Goal: Transaction & Acquisition: Purchase product/service

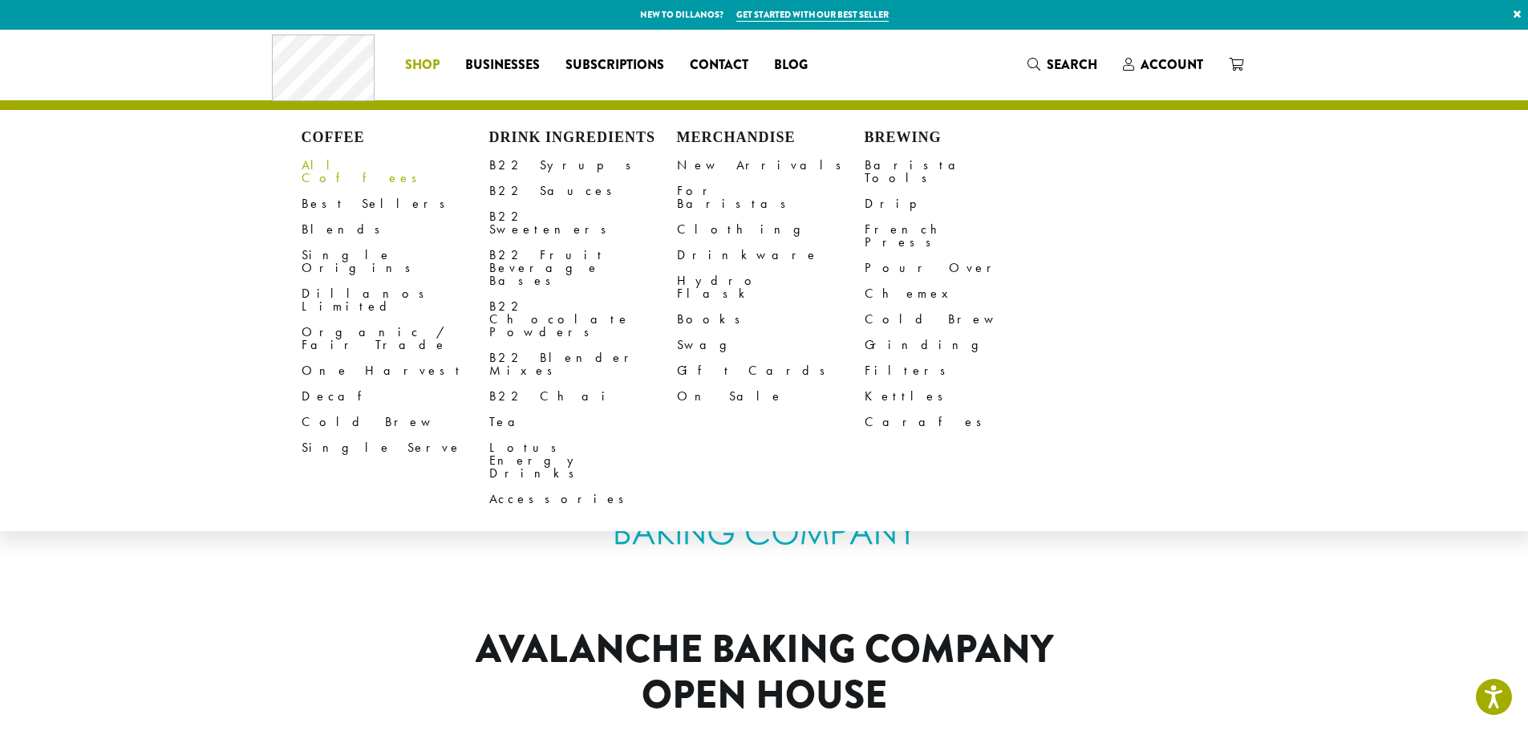
click at [333, 165] on link "All Coffees" at bounding box center [396, 171] width 188 height 38
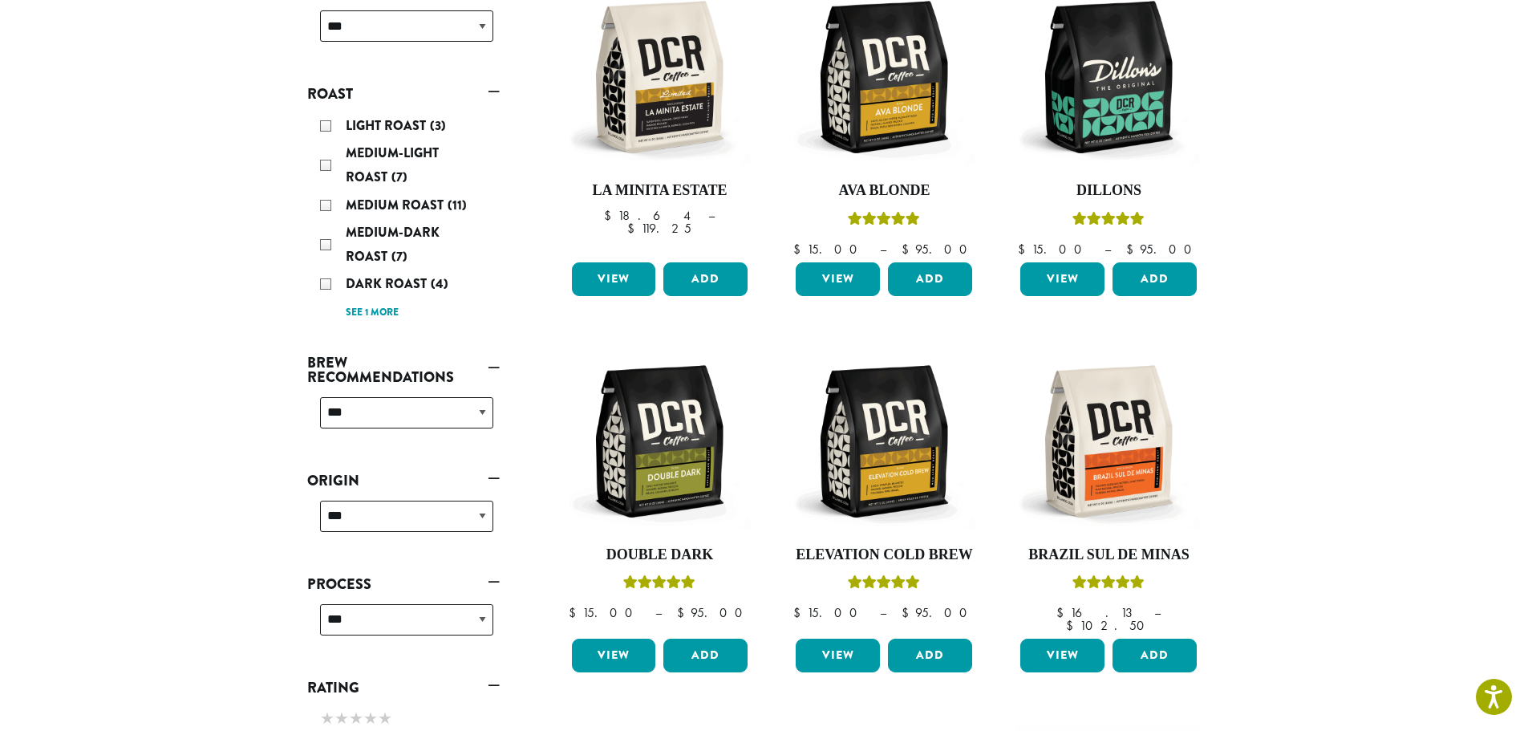
scroll to position [321, 0]
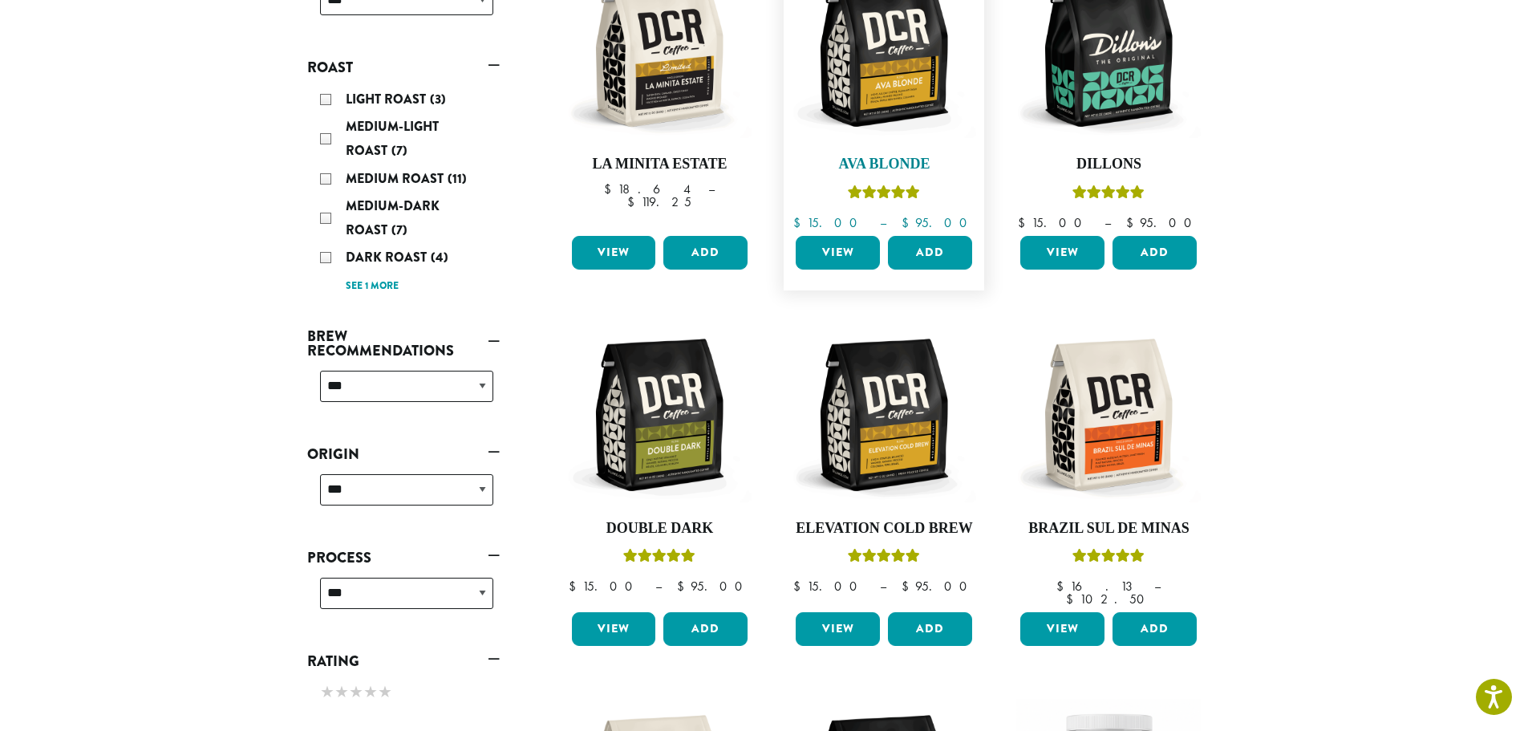
click at [876, 73] on img at bounding box center [884, 50] width 184 height 184
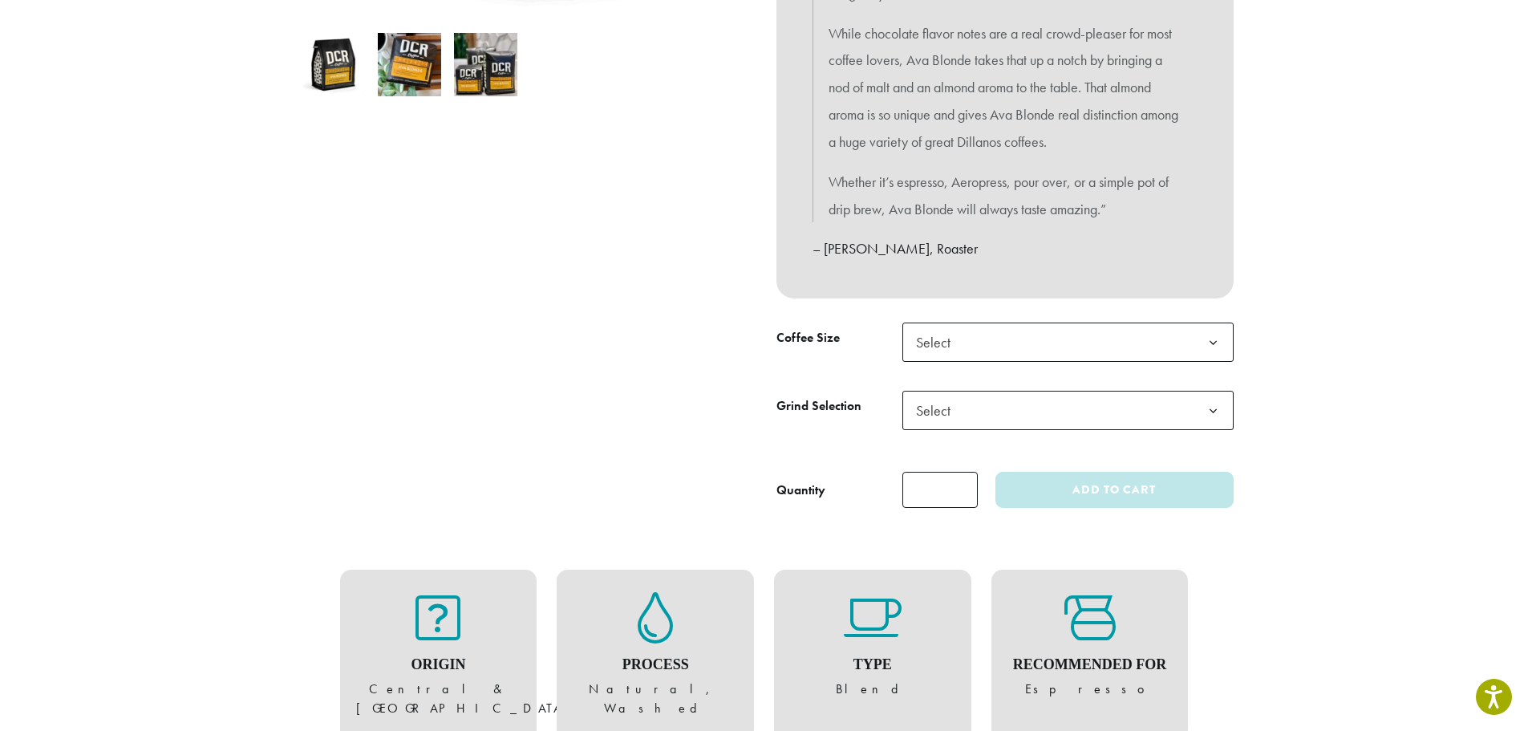
scroll to position [642, 0]
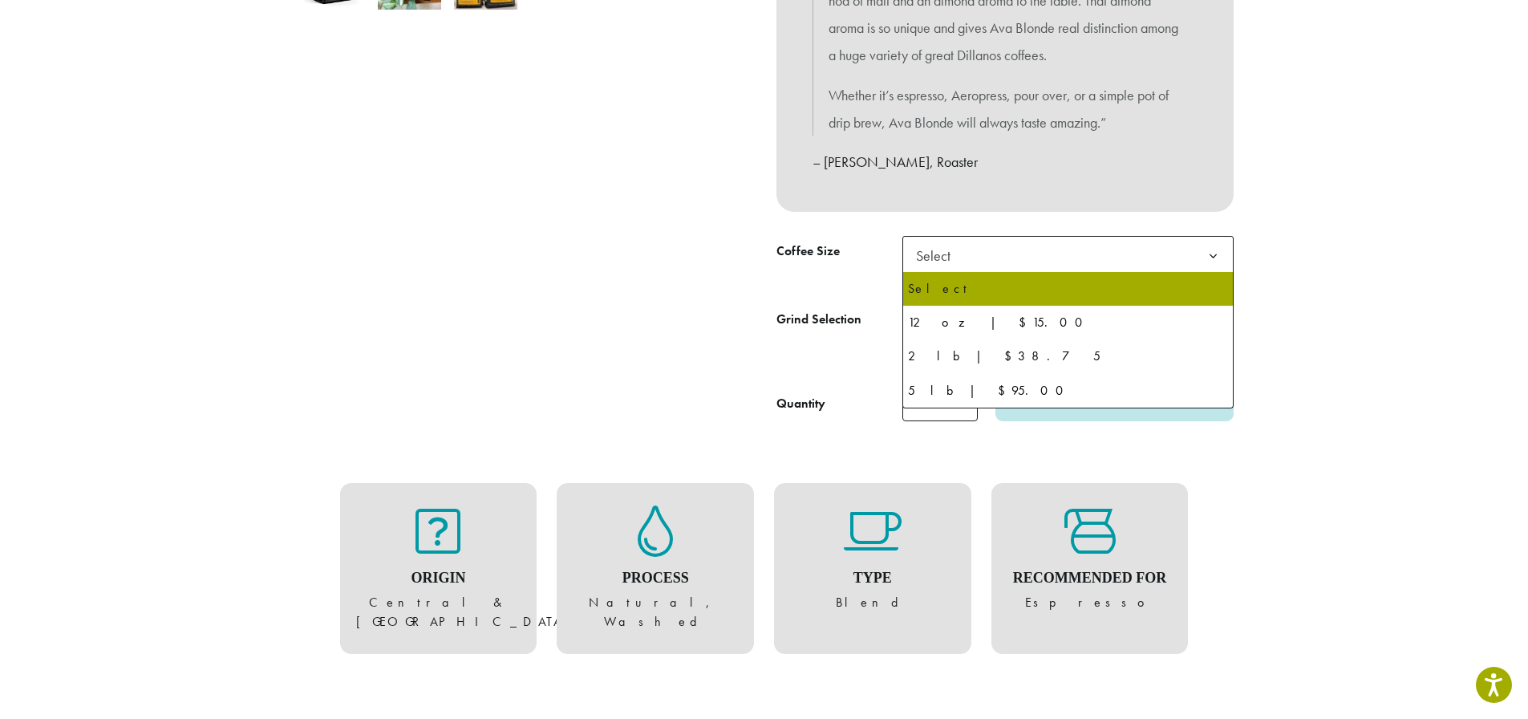
click at [1212, 251] on b at bounding box center [1212, 256] width 39 height 39
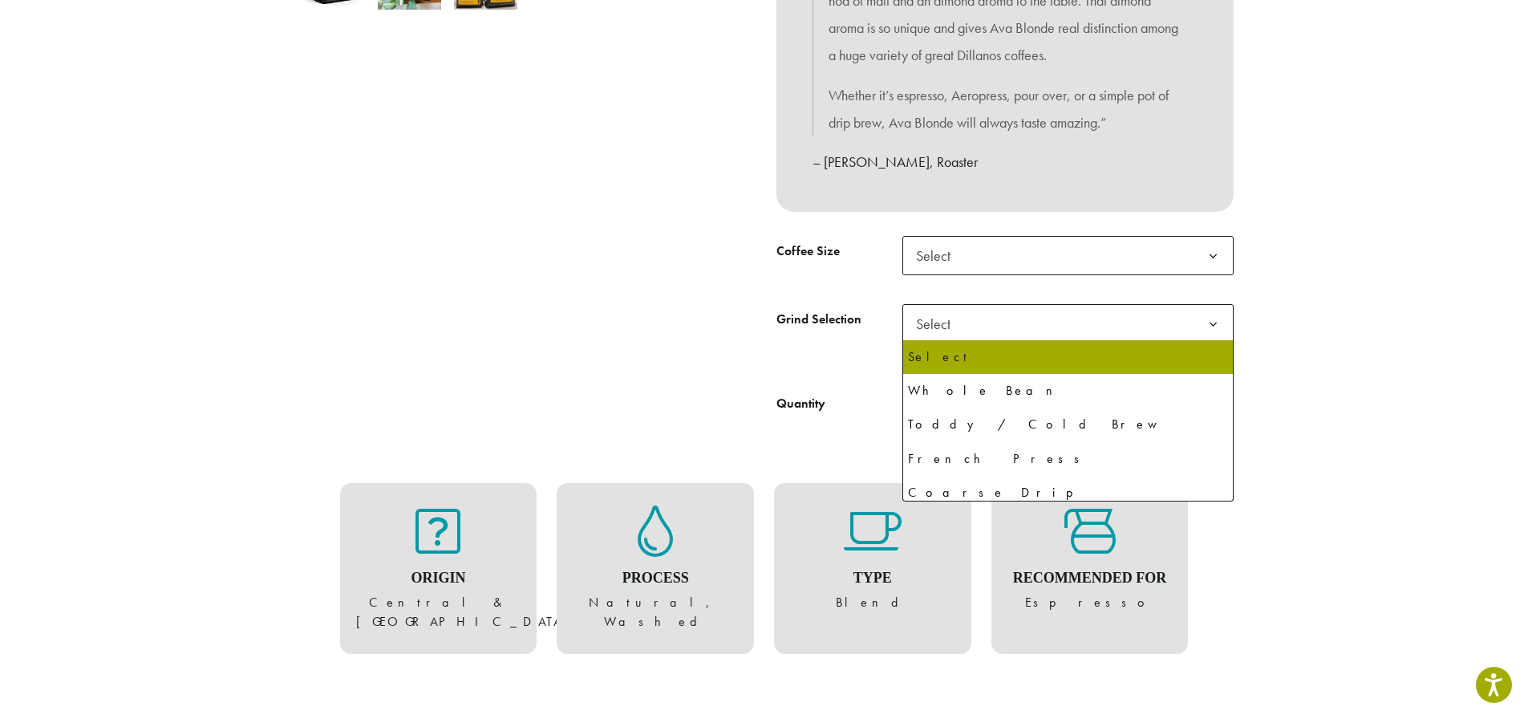
click at [1209, 327] on b at bounding box center [1212, 324] width 39 height 39
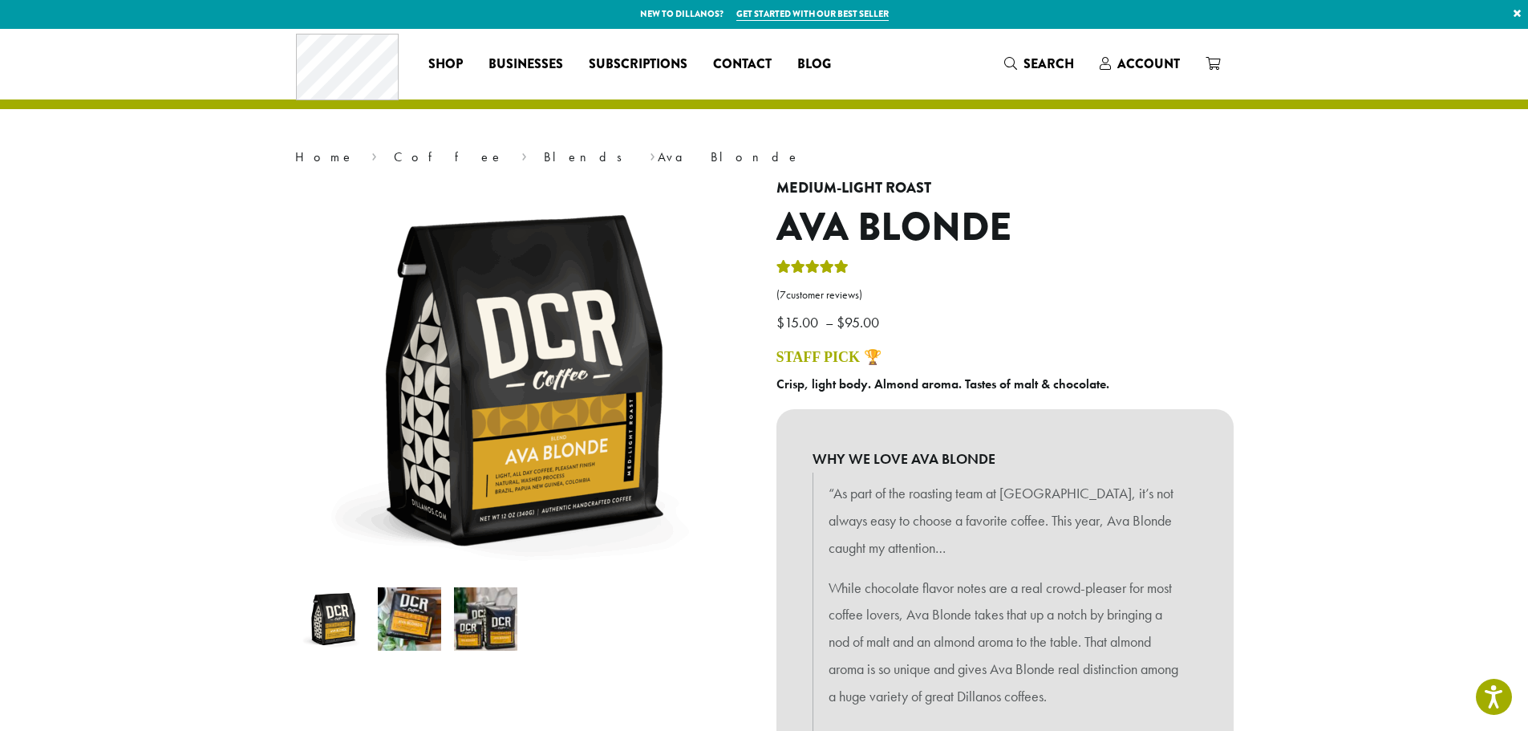
scroll to position [0, 0]
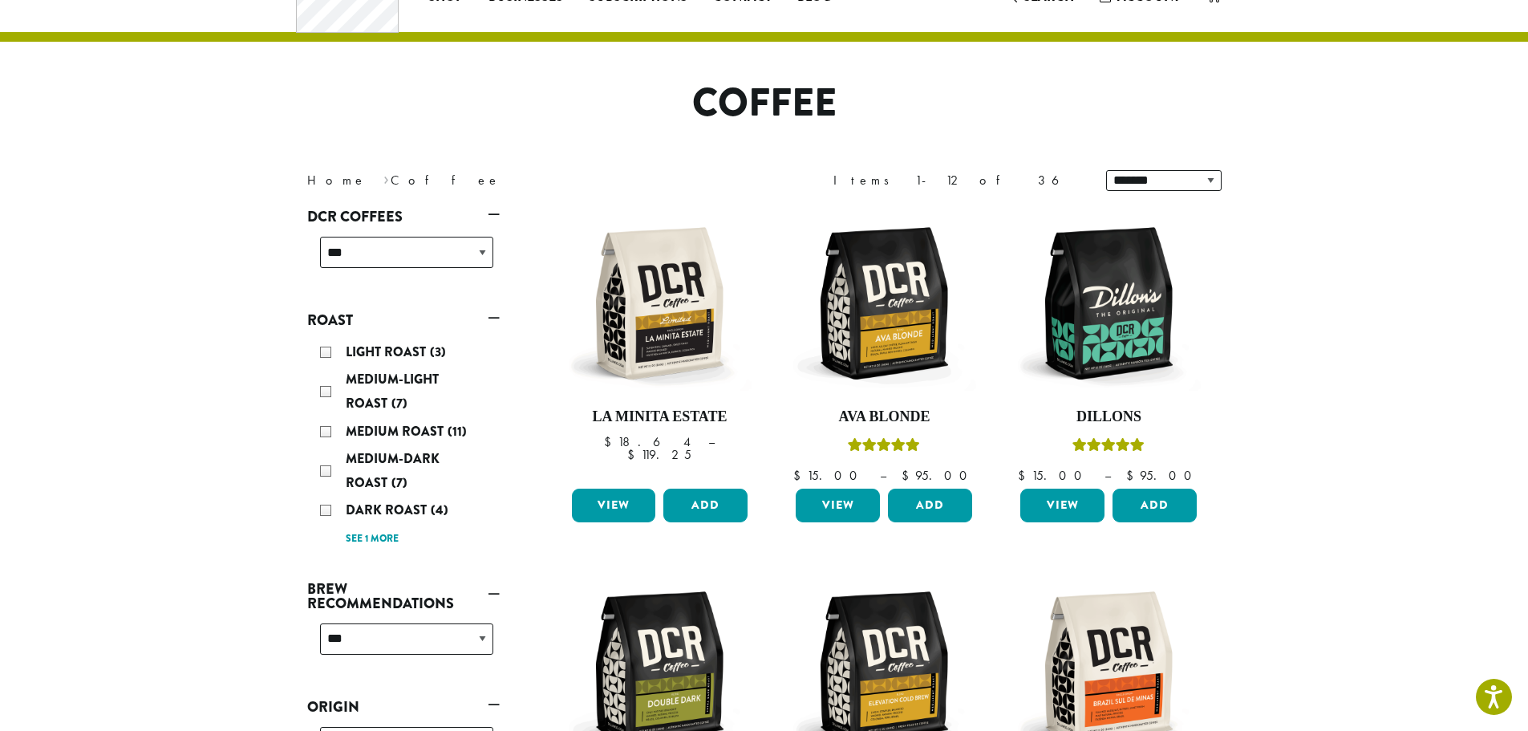
scroll to position [160, 0]
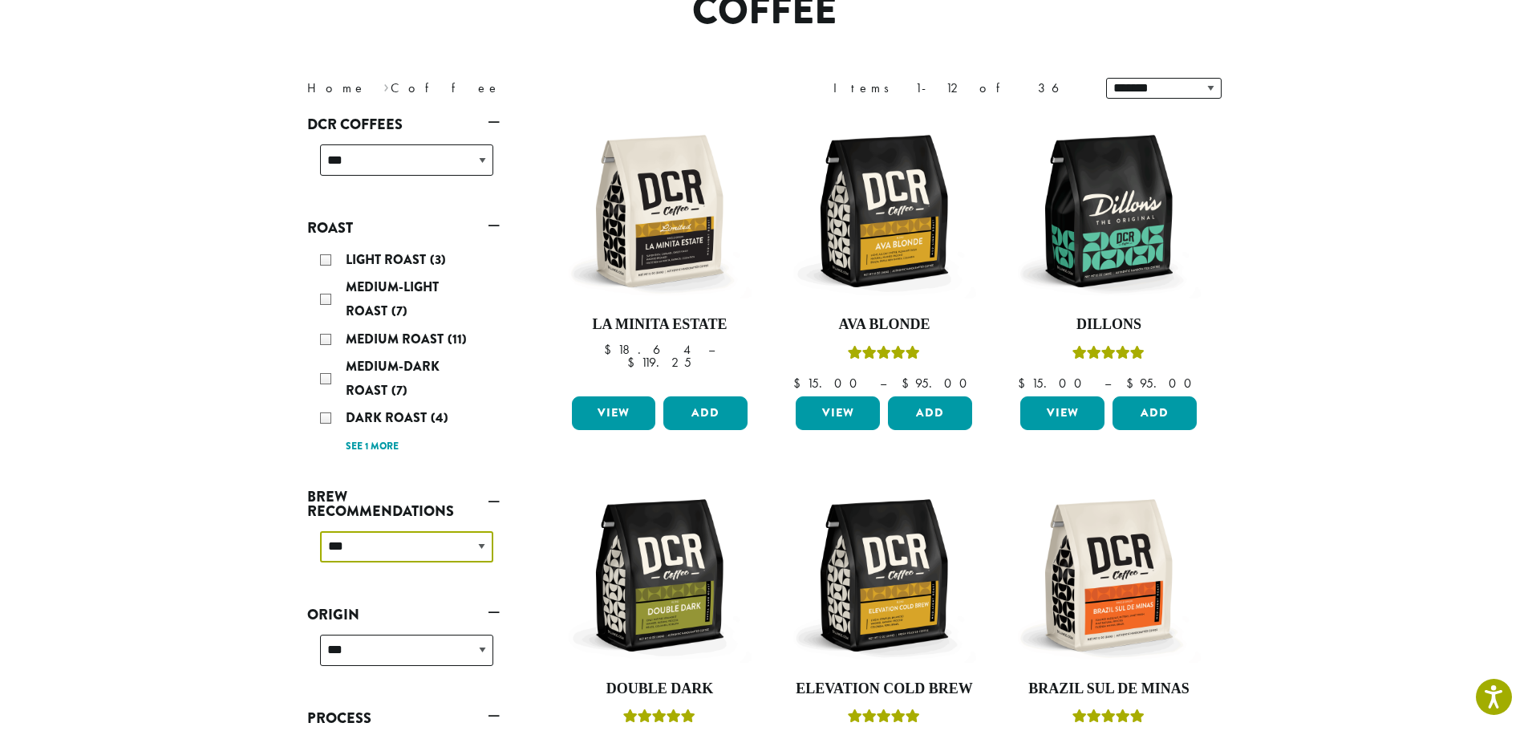
click at [474, 549] on select "**********" at bounding box center [406, 546] width 173 height 31
select select "**********"
click at [320, 531] on select "**********" at bounding box center [406, 546] width 173 height 31
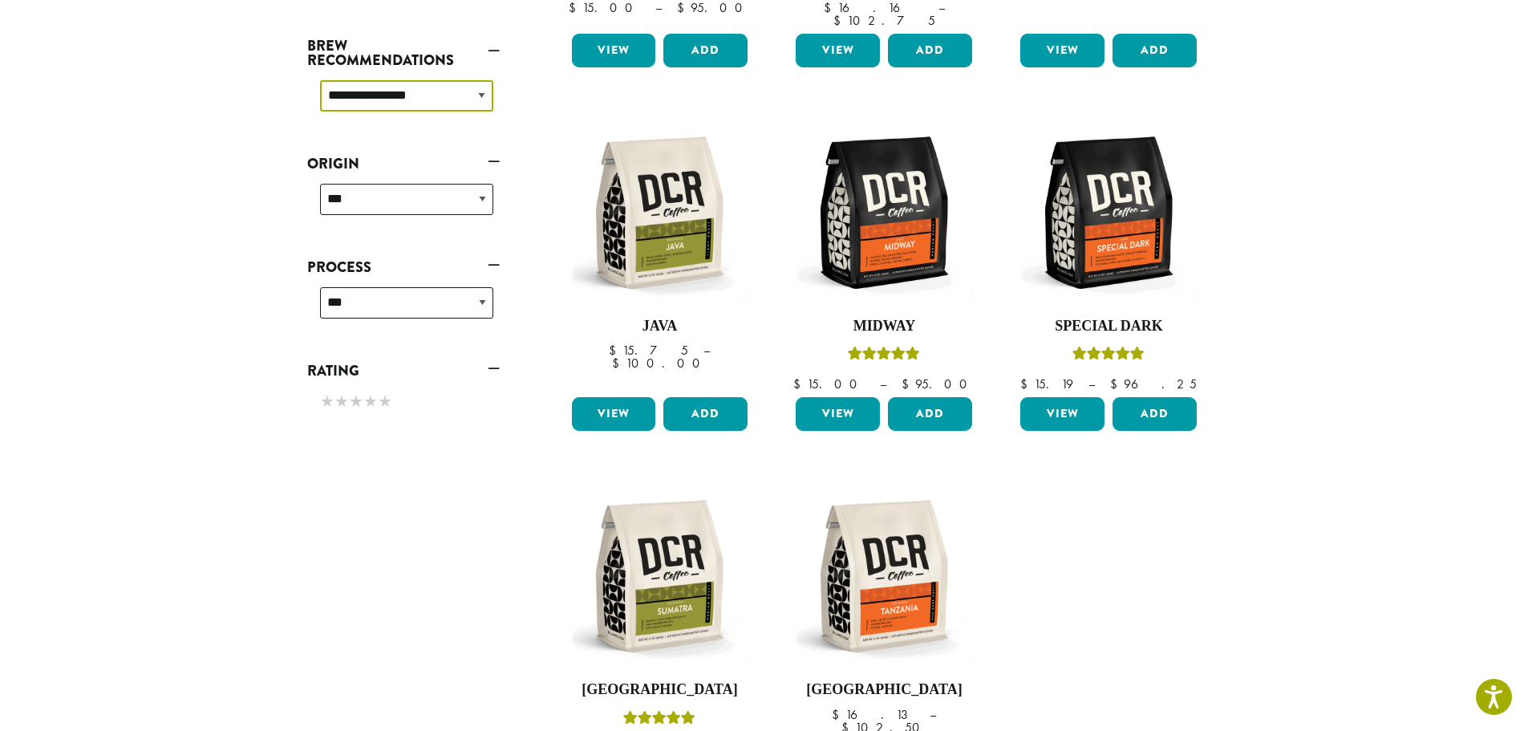
scroll to position [500, 0]
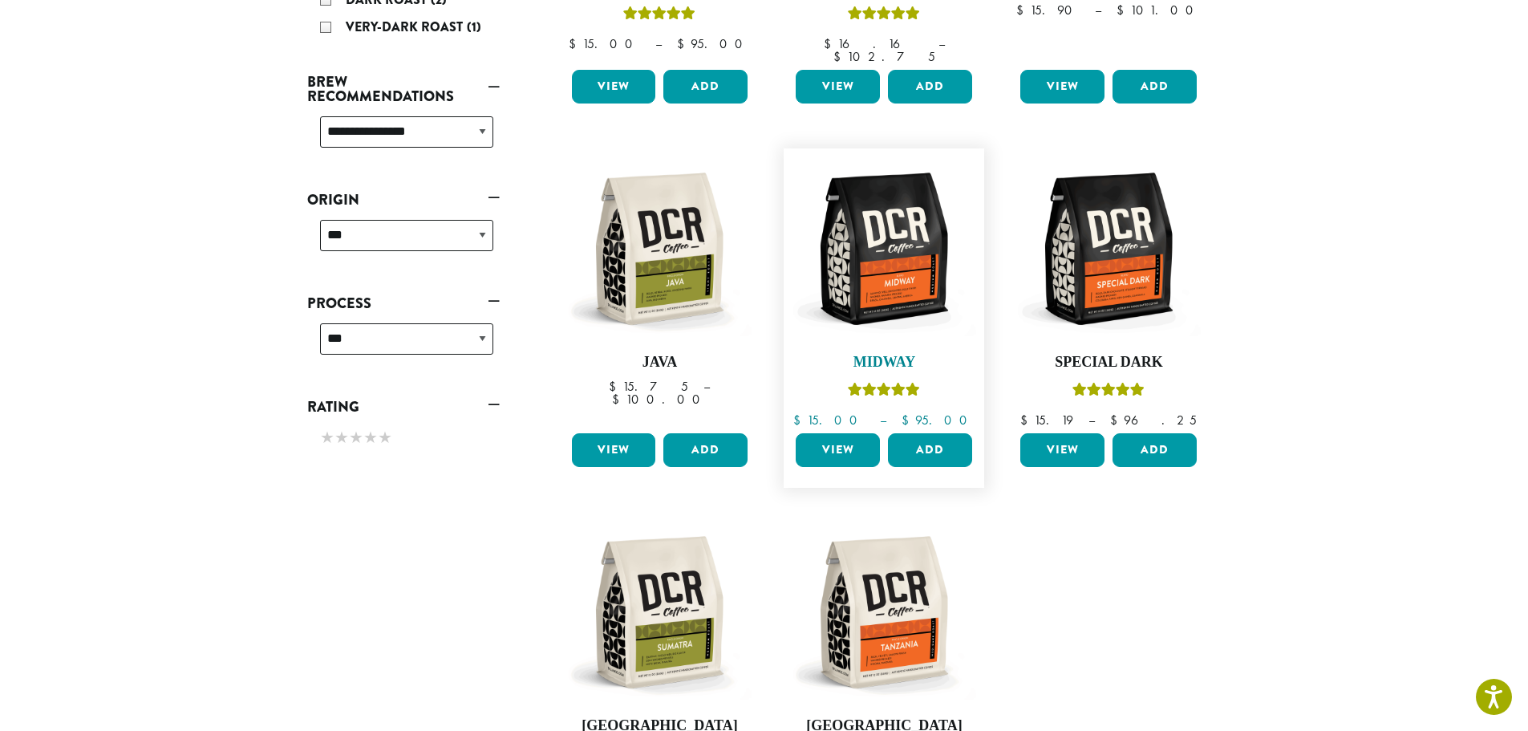
click at [874, 302] on img at bounding box center [884, 248] width 184 height 184
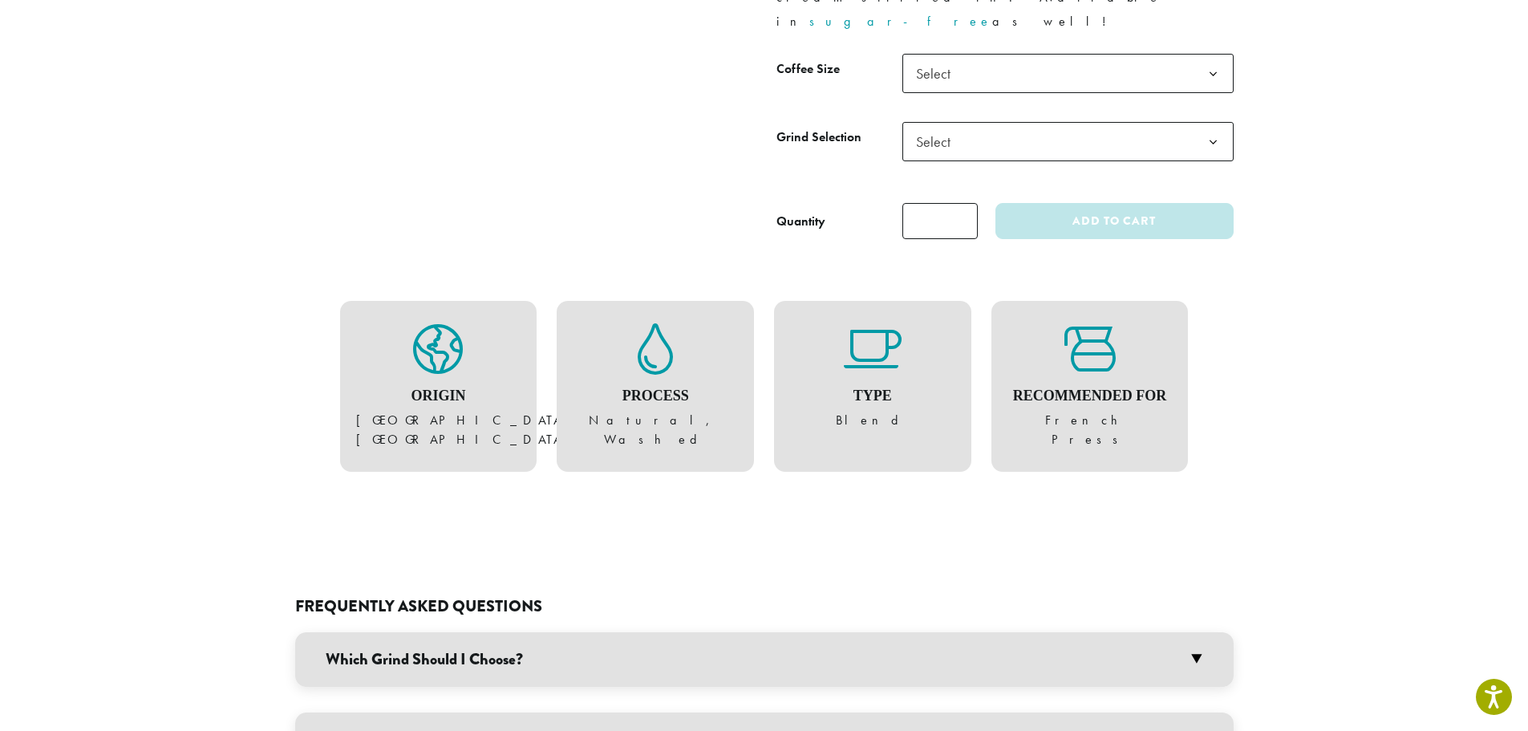
scroll to position [882, 0]
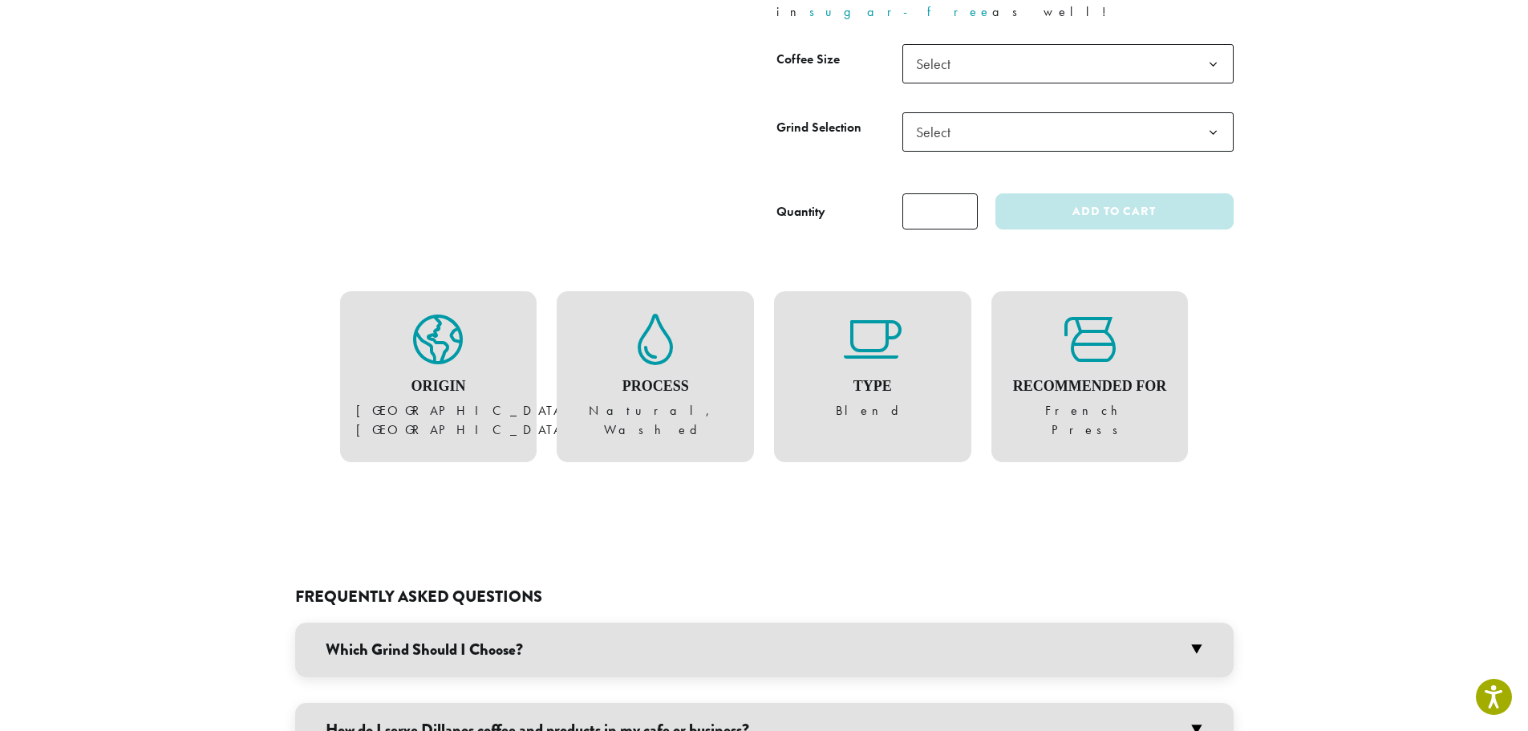
click at [1199, 622] on h3 "Which Grind Should I Choose?" at bounding box center [764, 649] width 938 height 55
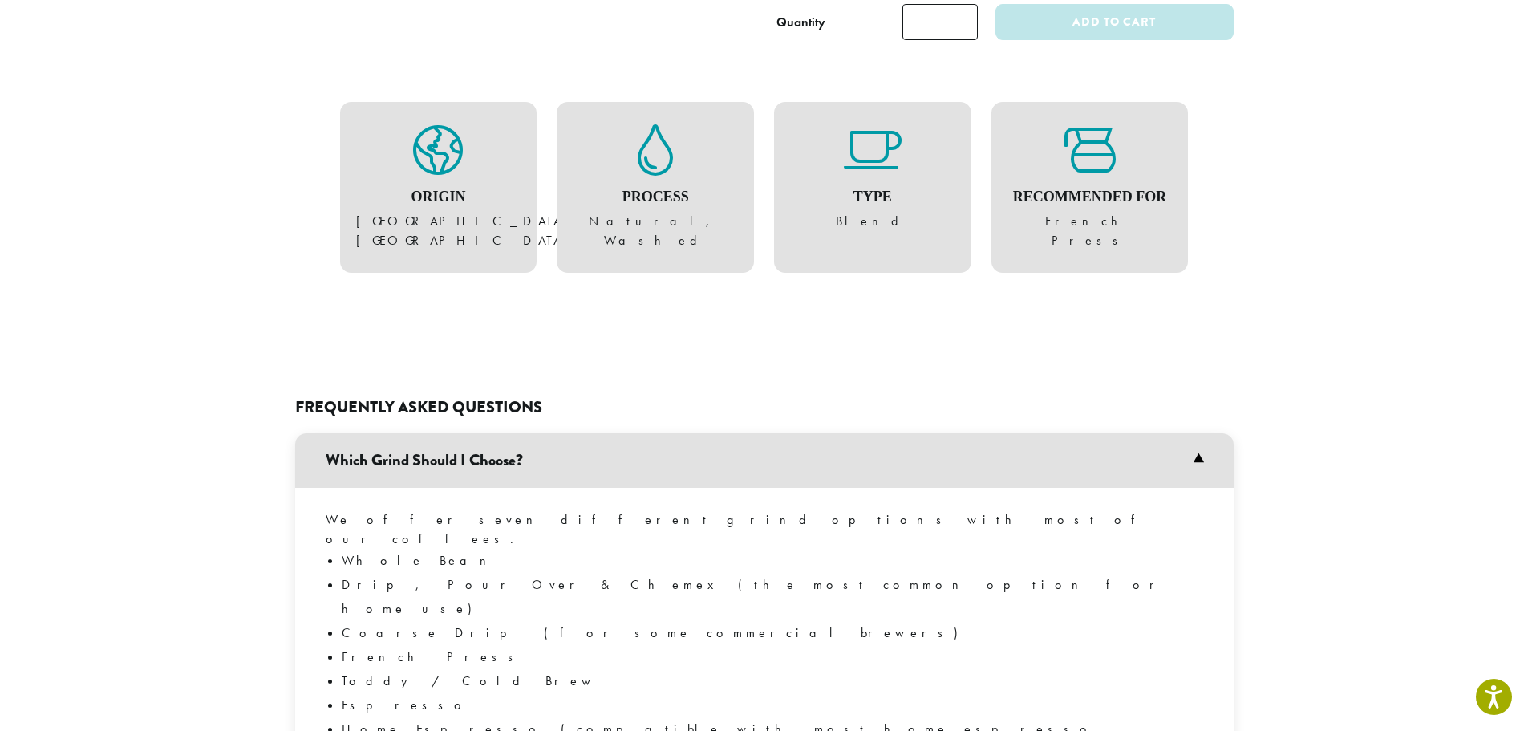
scroll to position [1043, 0]
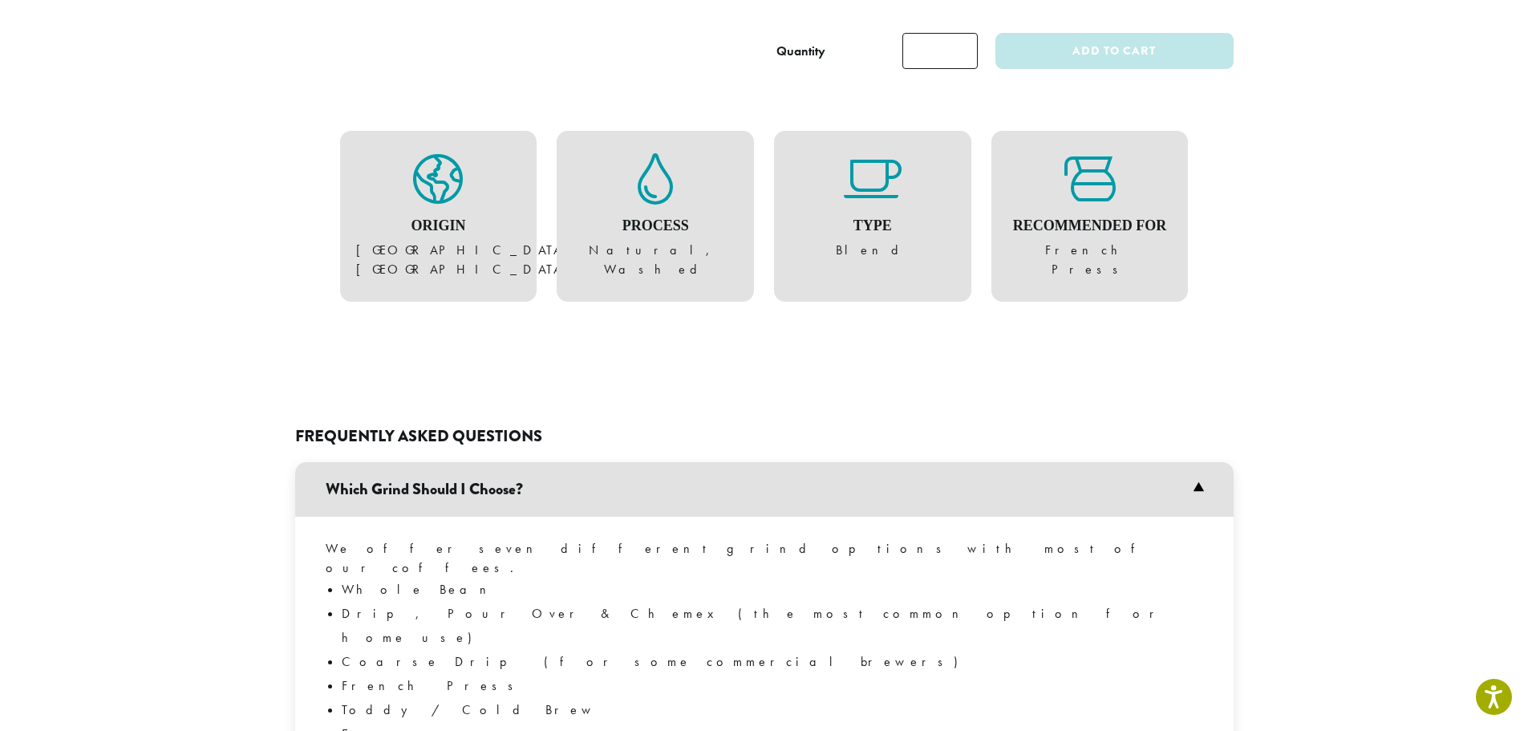
click at [371, 674] on li "French Press" at bounding box center [772, 686] width 861 height 24
click at [377, 674] on li "French Press" at bounding box center [772, 686] width 861 height 24
click at [392, 602] on li "Drip, Pour Over & Chemex (the most common option for home use)" at bounding box center [772, 626] width 861 height 48
click at [415, 462] on h3 "Which Grind Should I Choose?" at bounding box center [764, 489] width 938 height 55
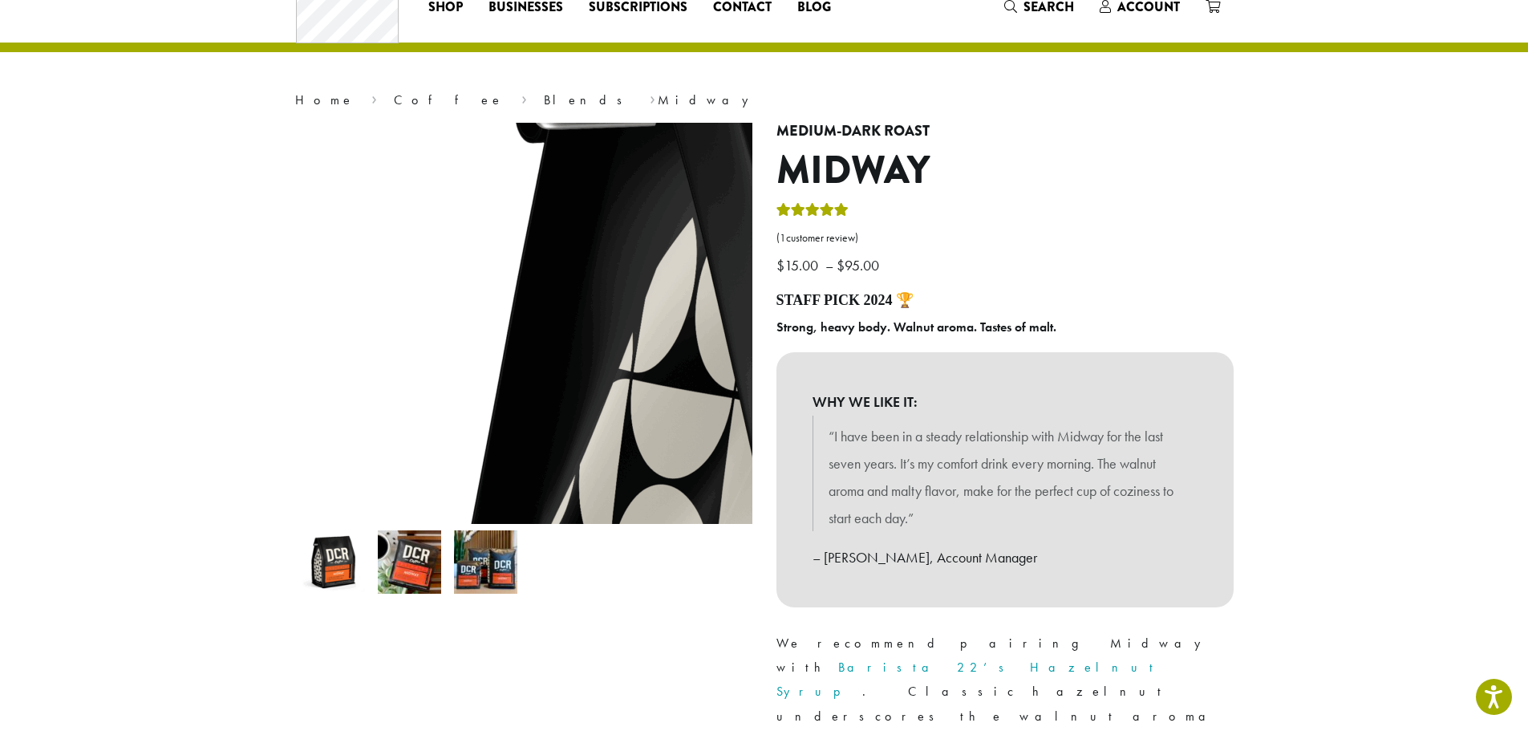
scroll to position [0, 0]
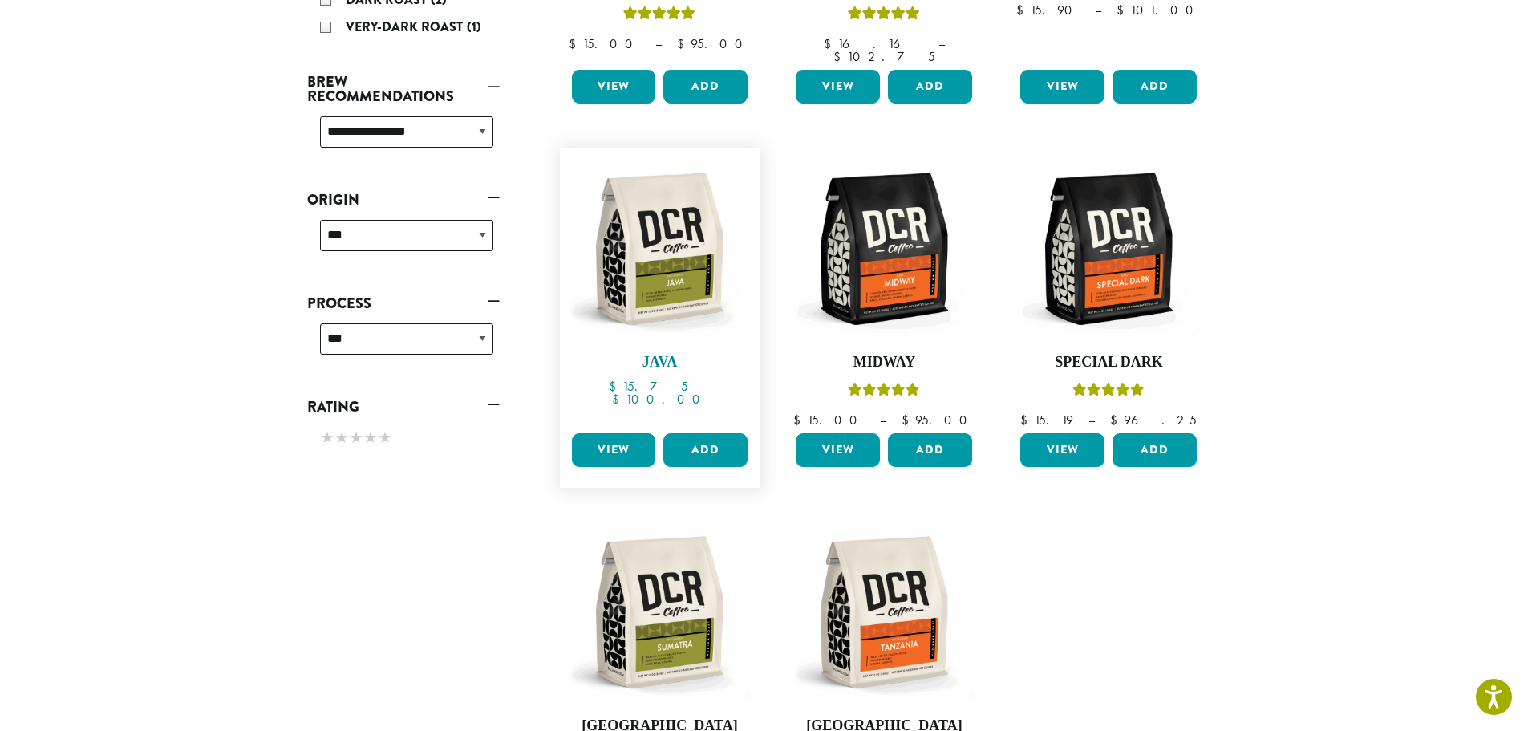
scroll to position [580, 0]
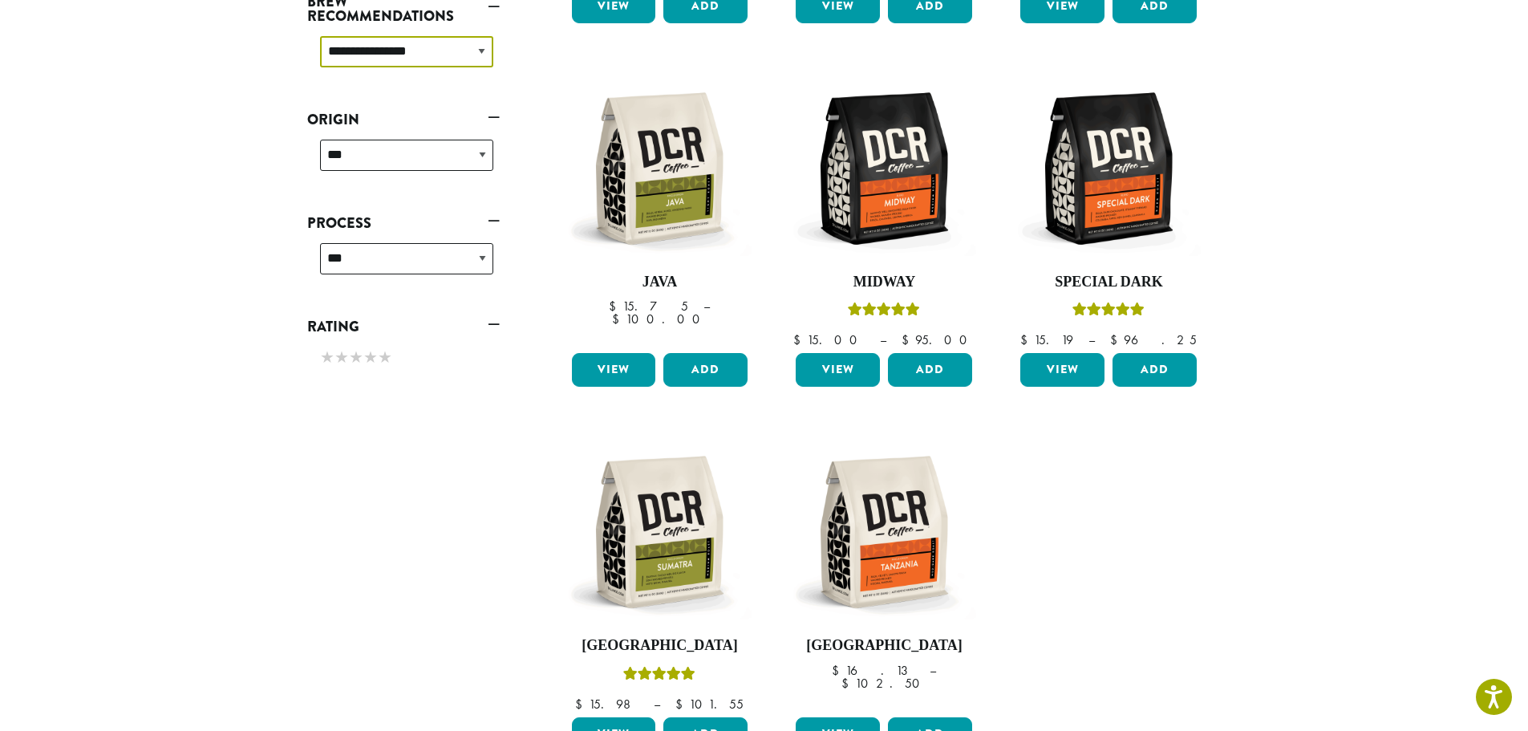
click at [484, 51] on select "**********" at bounding box center [406, 51] width 173 height 31
select select "****"
click at [320, 36] on select "**********" at bounding box center [406, 51] width 173 height 31
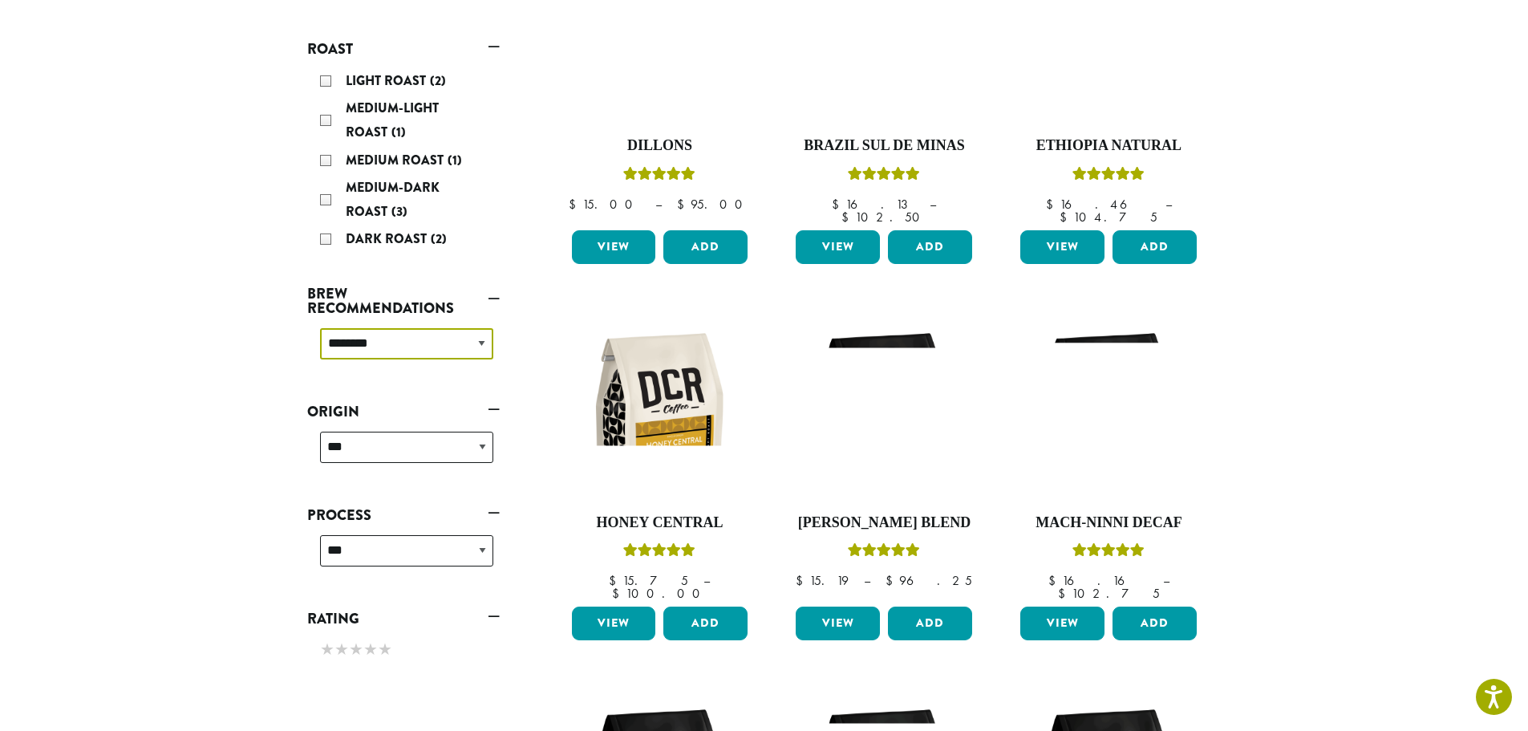
scroll to position [259, 0]
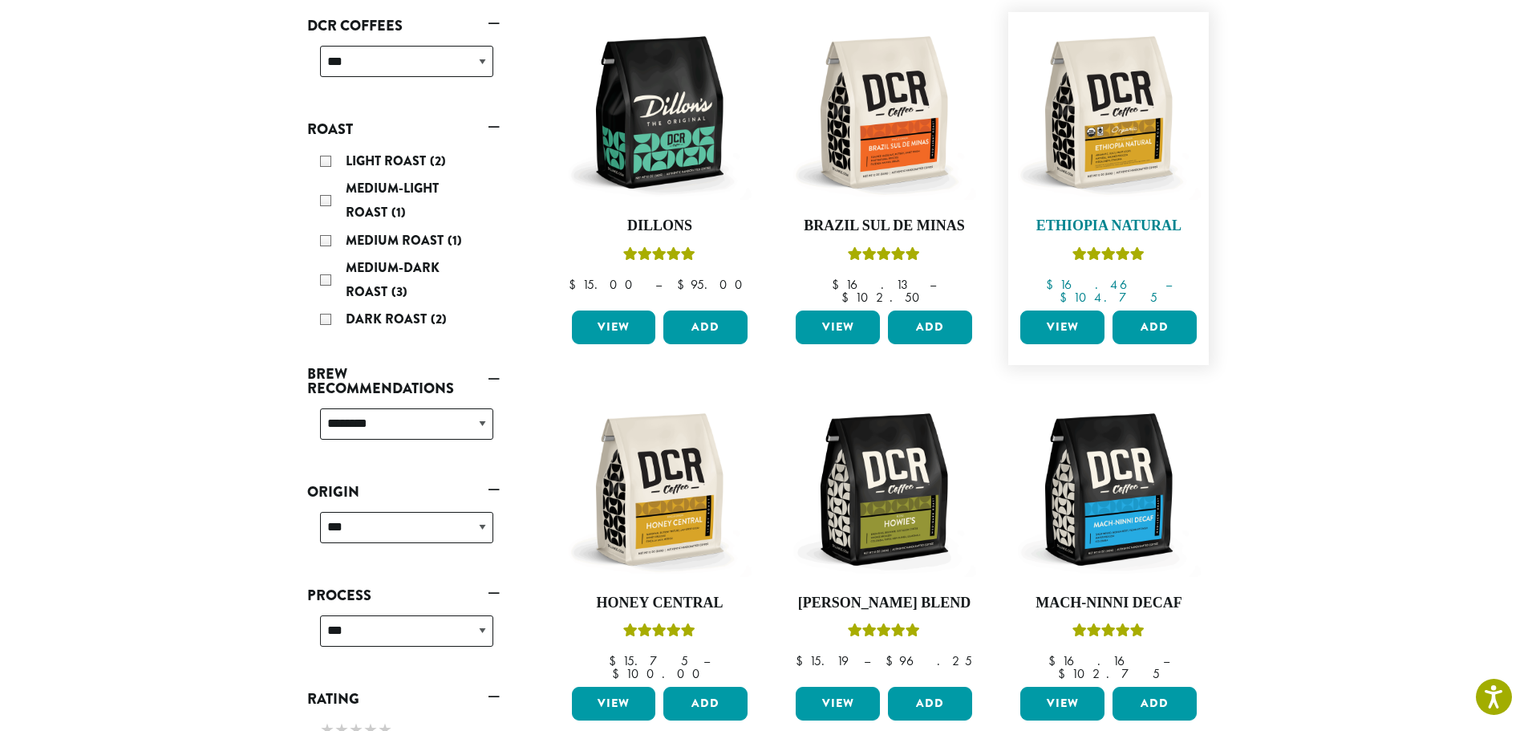
click at [1108, 212] on link "Ethiopia Natural $ 16.46 – $ 104.75 Price range: $16.46 through $104.75" at bounding box center [1108, 162] width 184 height 284
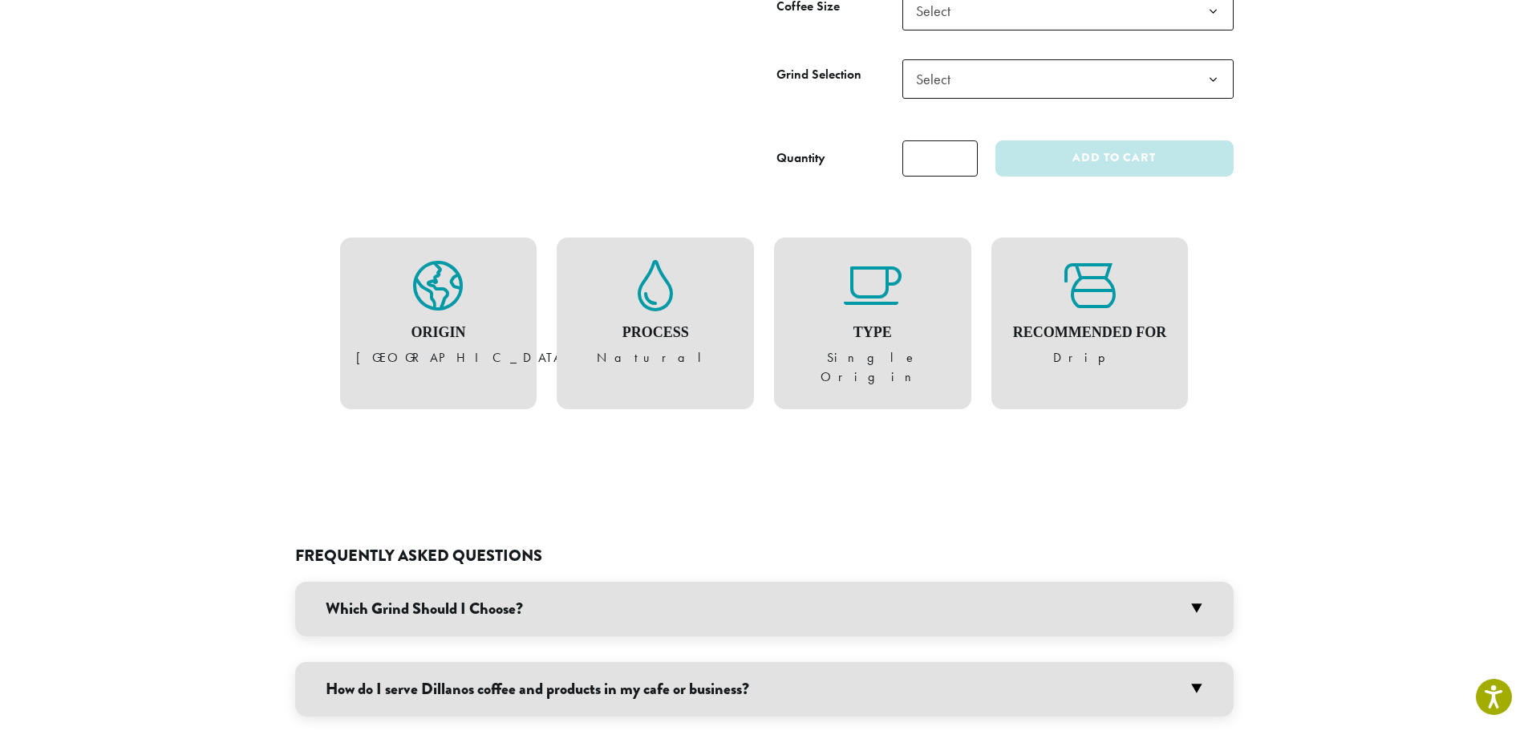
scroll to position [882, 0]
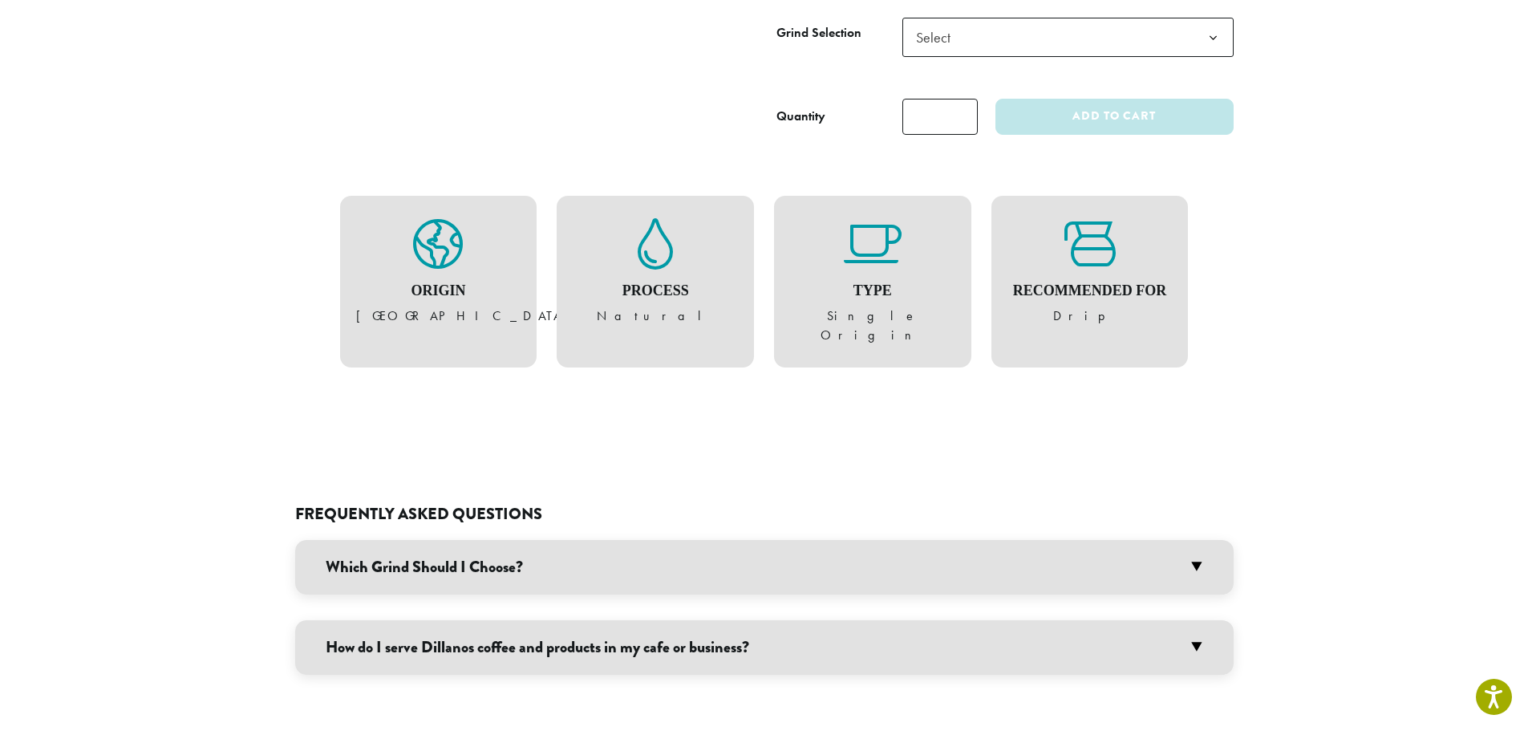
click at [1202, 540] on h3 "Which Grind Should I Choose?" at bounding box center [764, 567] width 938 height 55
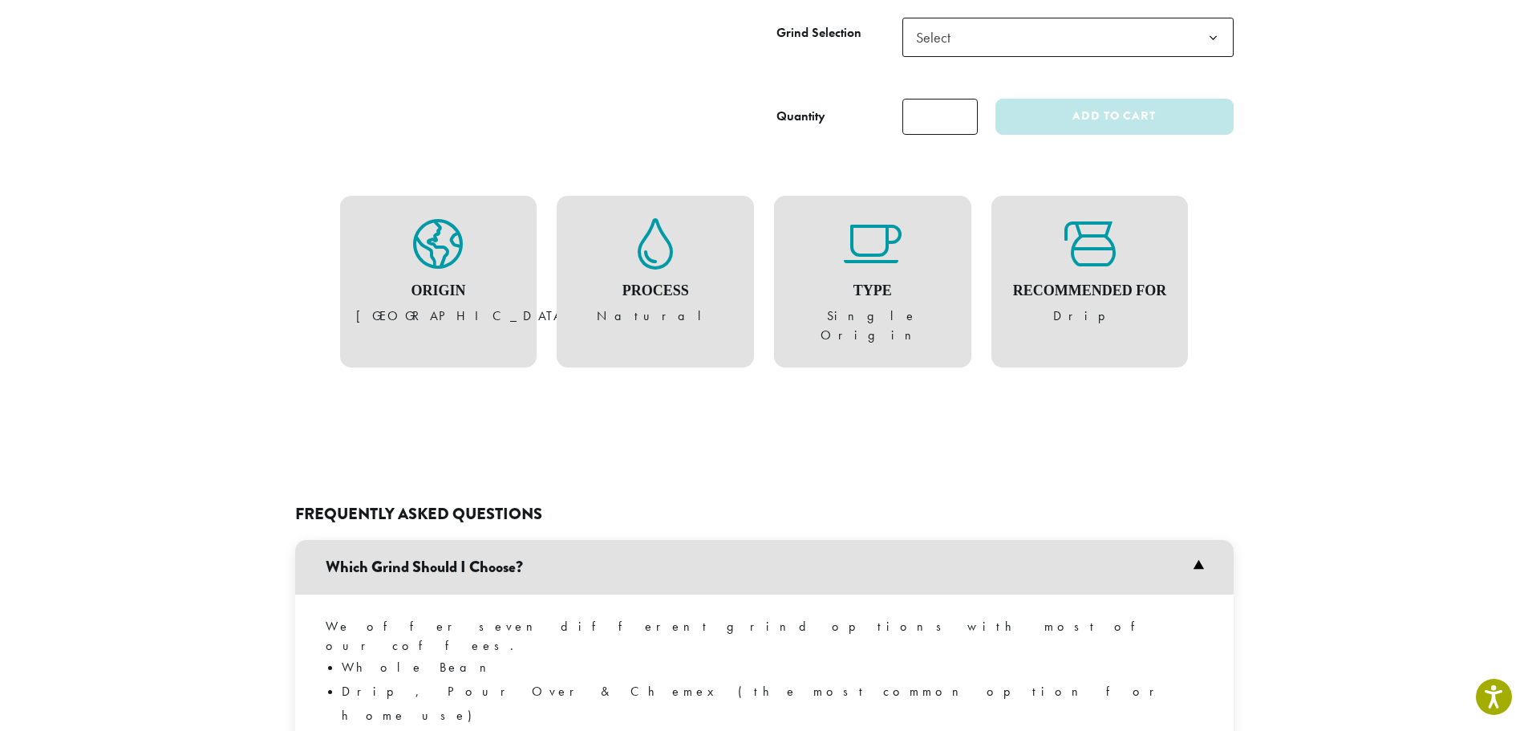
click at [625, 679] on li "Drip, Pour Over & Chemex (the most common option for home use)" at bounding box center [772, 703] width 861 height 48
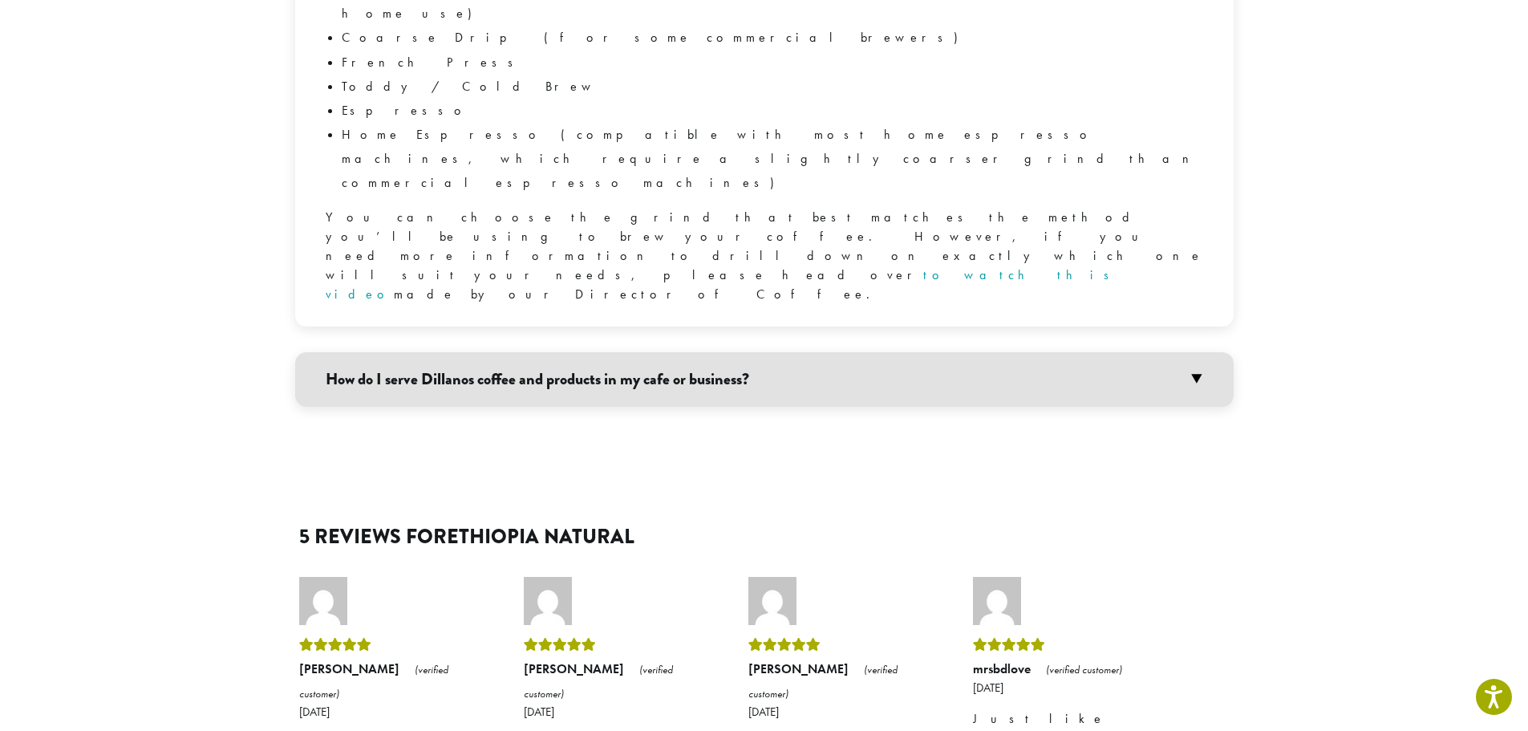
scroll to position [1684, 0]
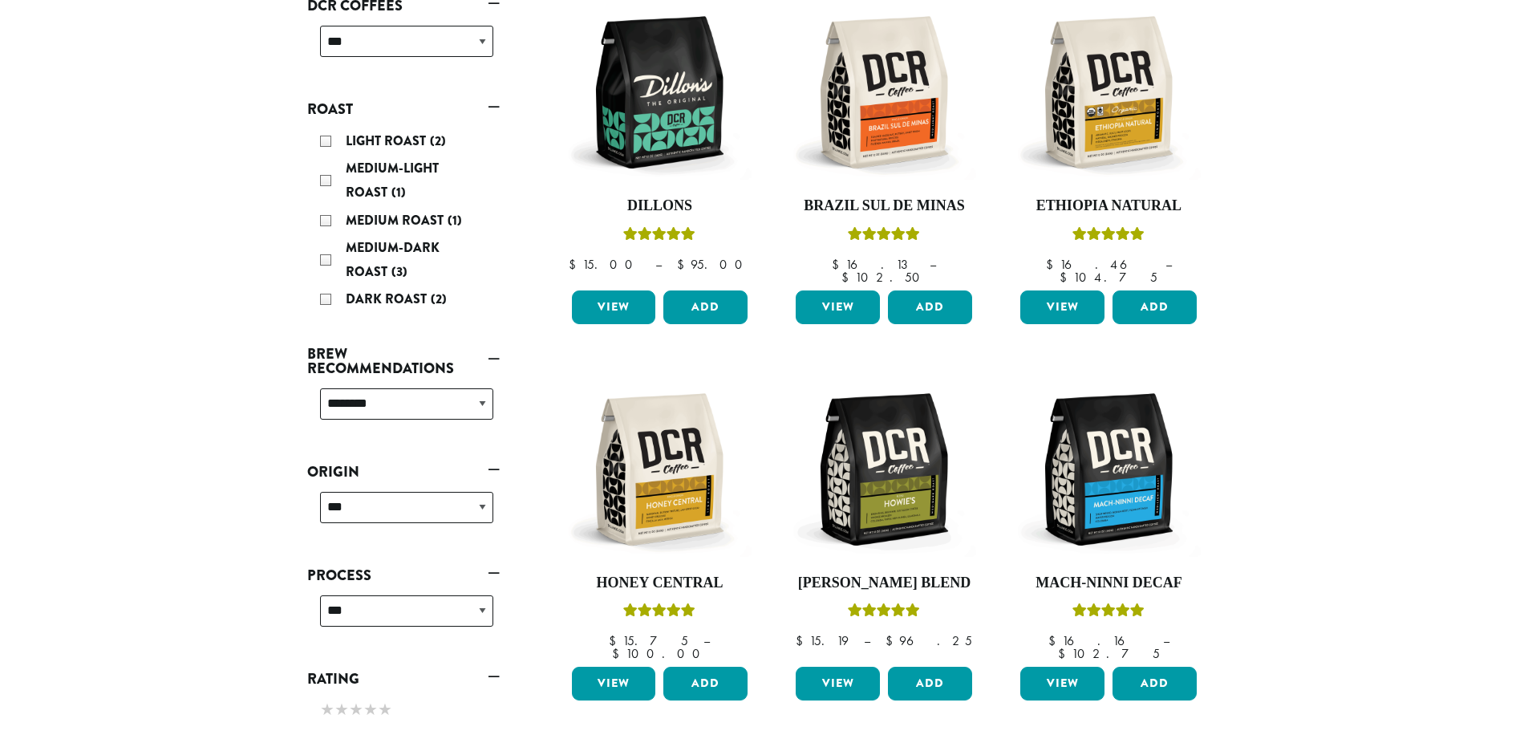
scroll to position [279, 0]
click at [896, 557] on link "Howie’s Blend $ 15.19 – $ 96.25 Price range: $15.19 through $96.25" at bounding box center [884, 519] width 184 height 284
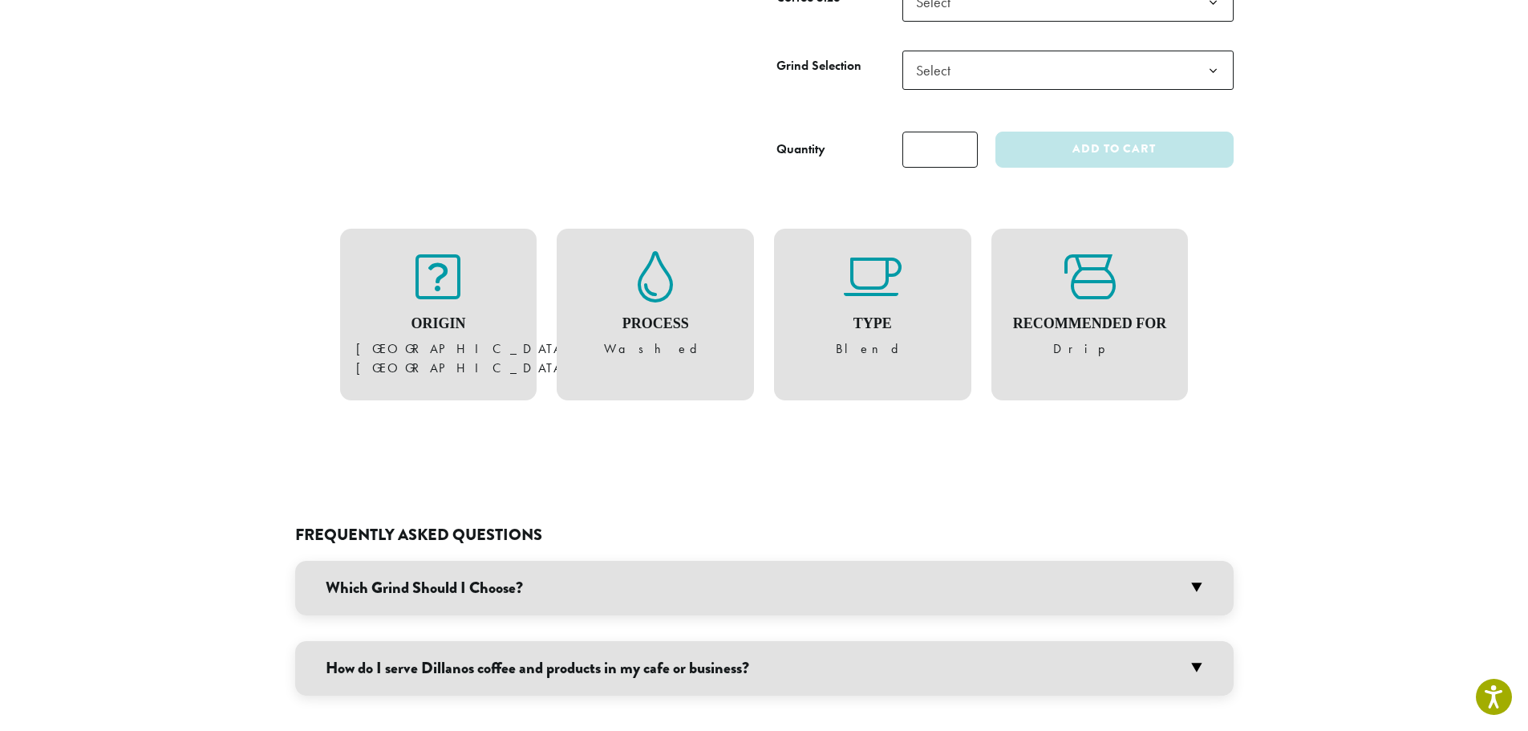
scroll to position [802, 0]
